Goal: Information Seeking & Learning: Understand process/instructions

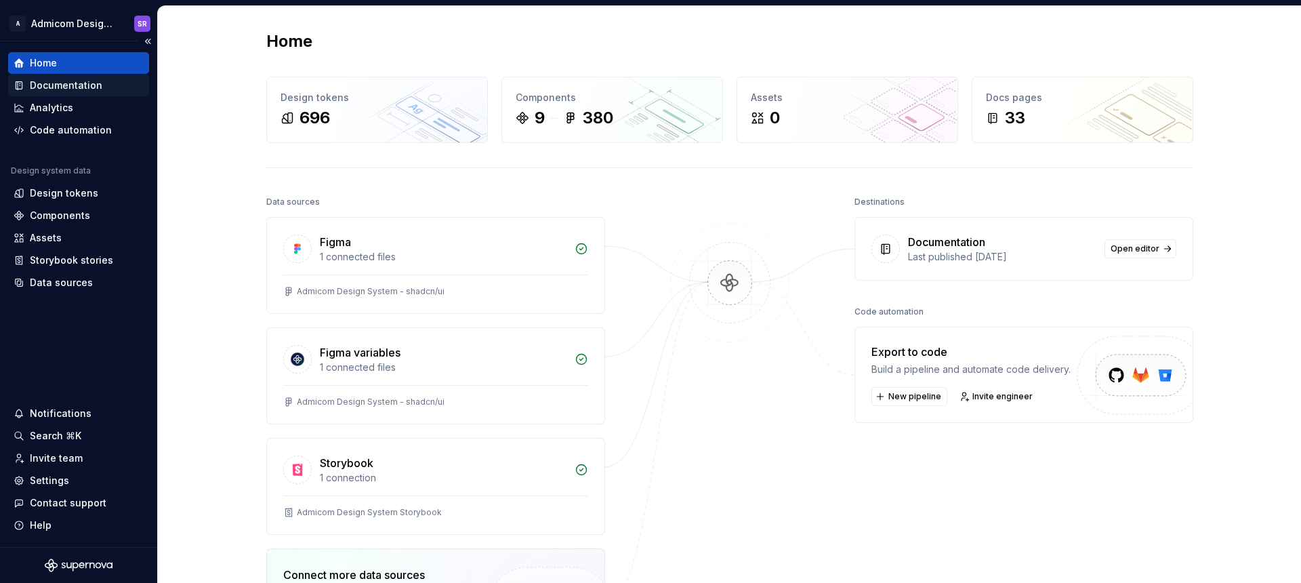
click at [51, 91] on div "Documentation" at bounding box center [66, 86] width 72 height 14
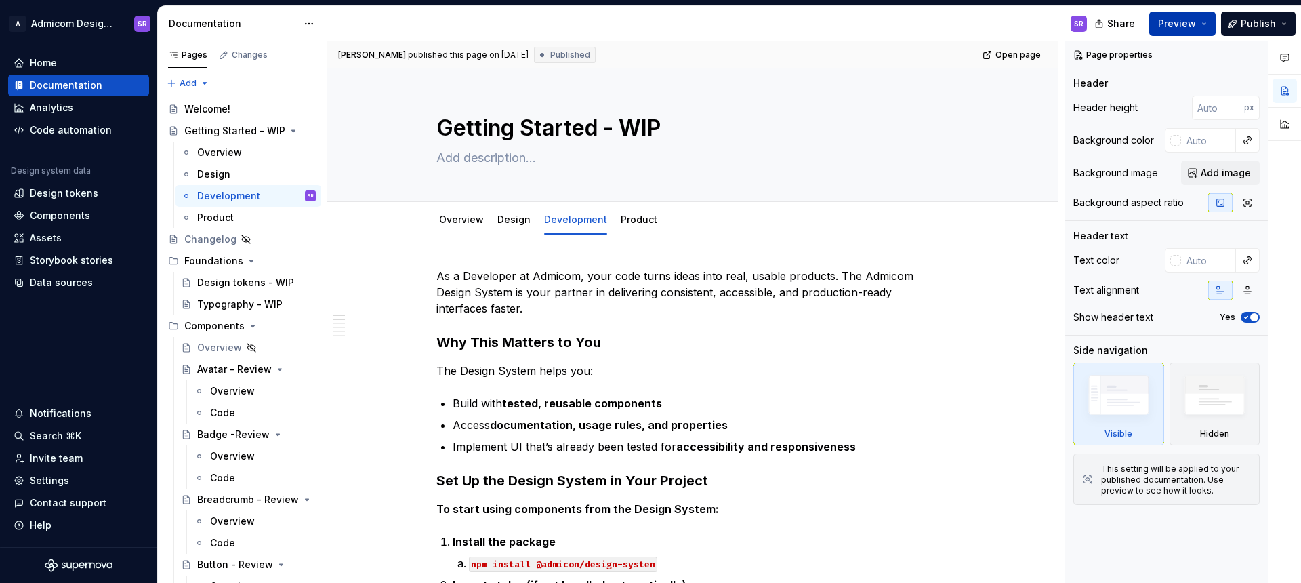
click at [1199, 29] on button "Preview" at bounding box center [1182, 24] width 66 height 24
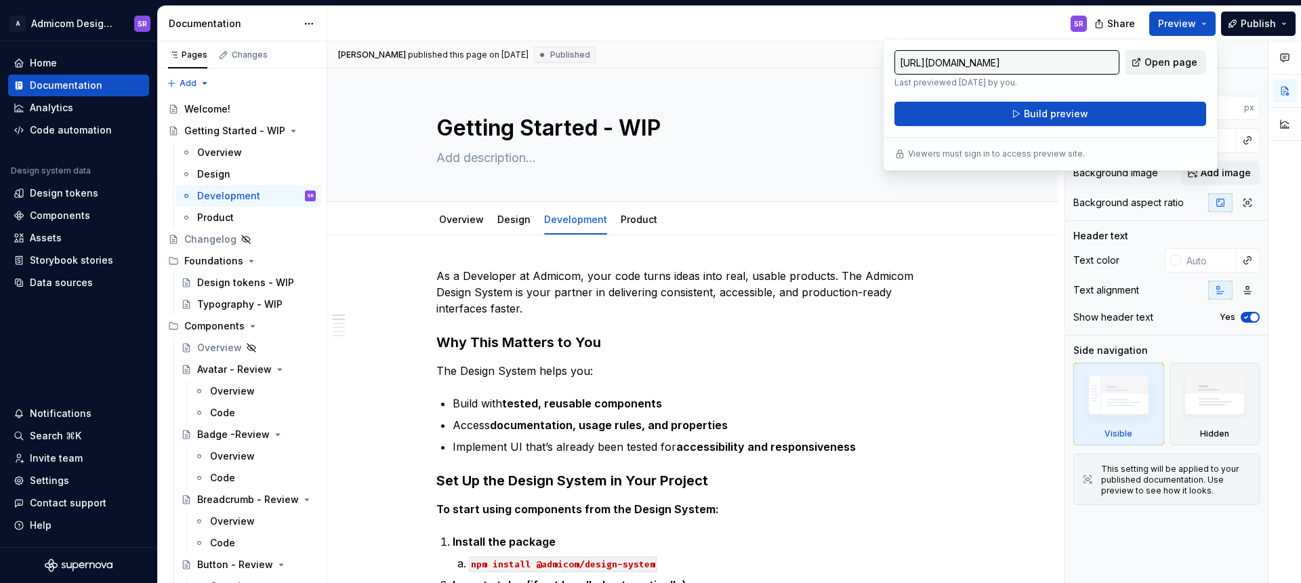
click at [1174, 64] on span "Open page" at bounding box center [1170, 63] width 53 height 14
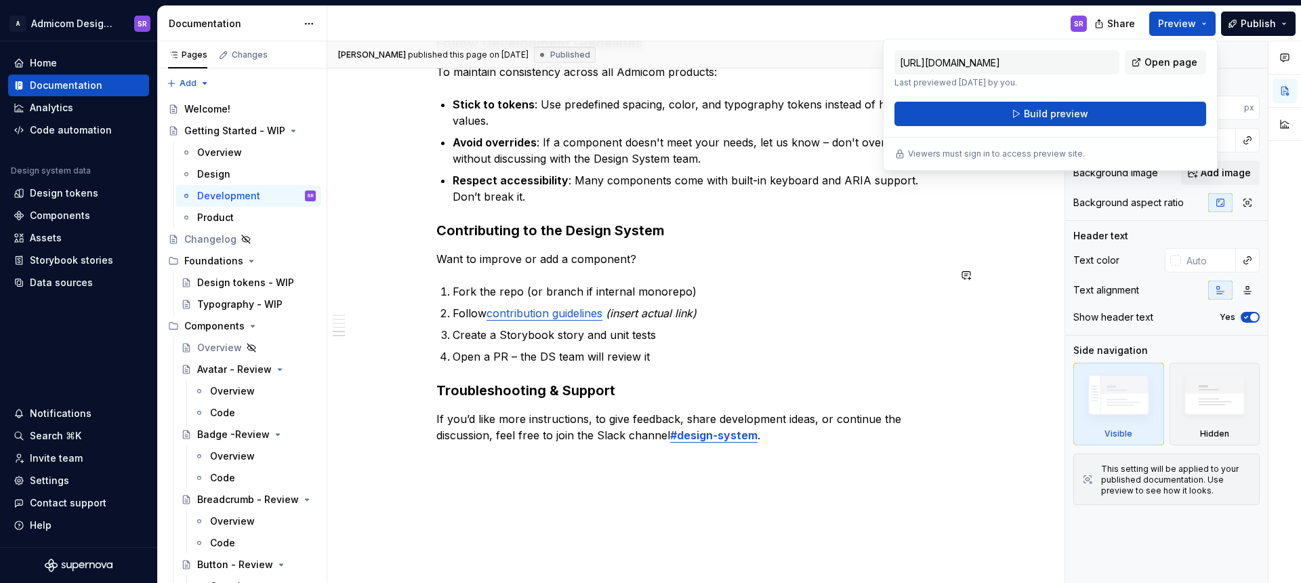
scroll to position [862, 0]
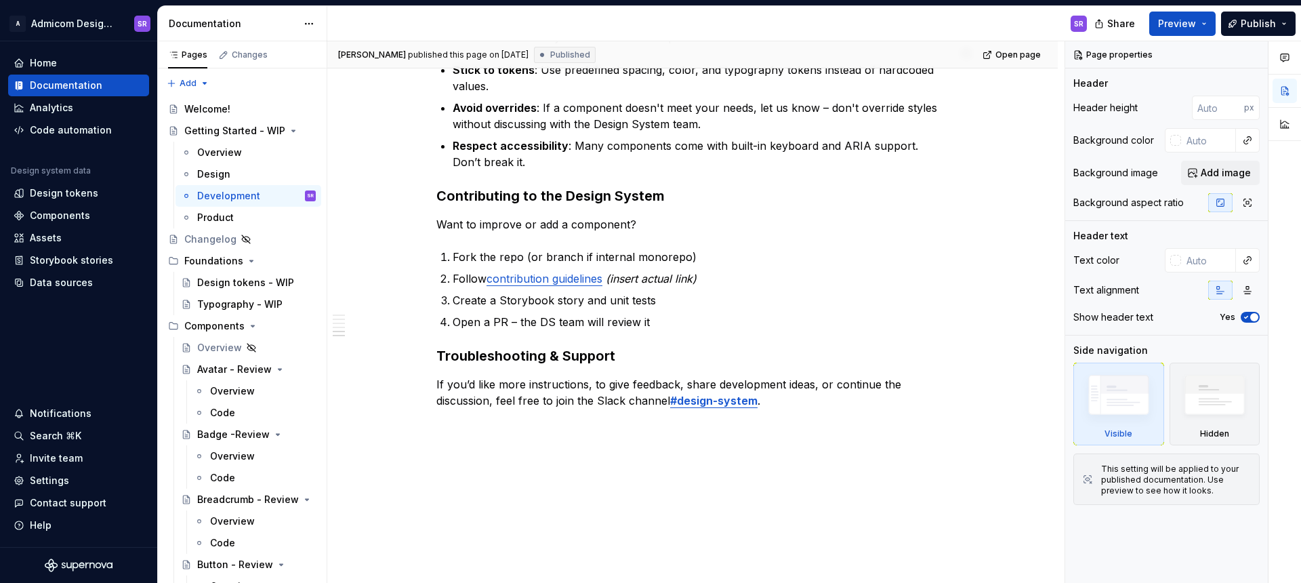
click at [811, 26] on div "SR" at bounding box center [712, 23] width 770 height 35
type textarea "*"
